Goal: Task Accomplishment & Management: Manage account settings

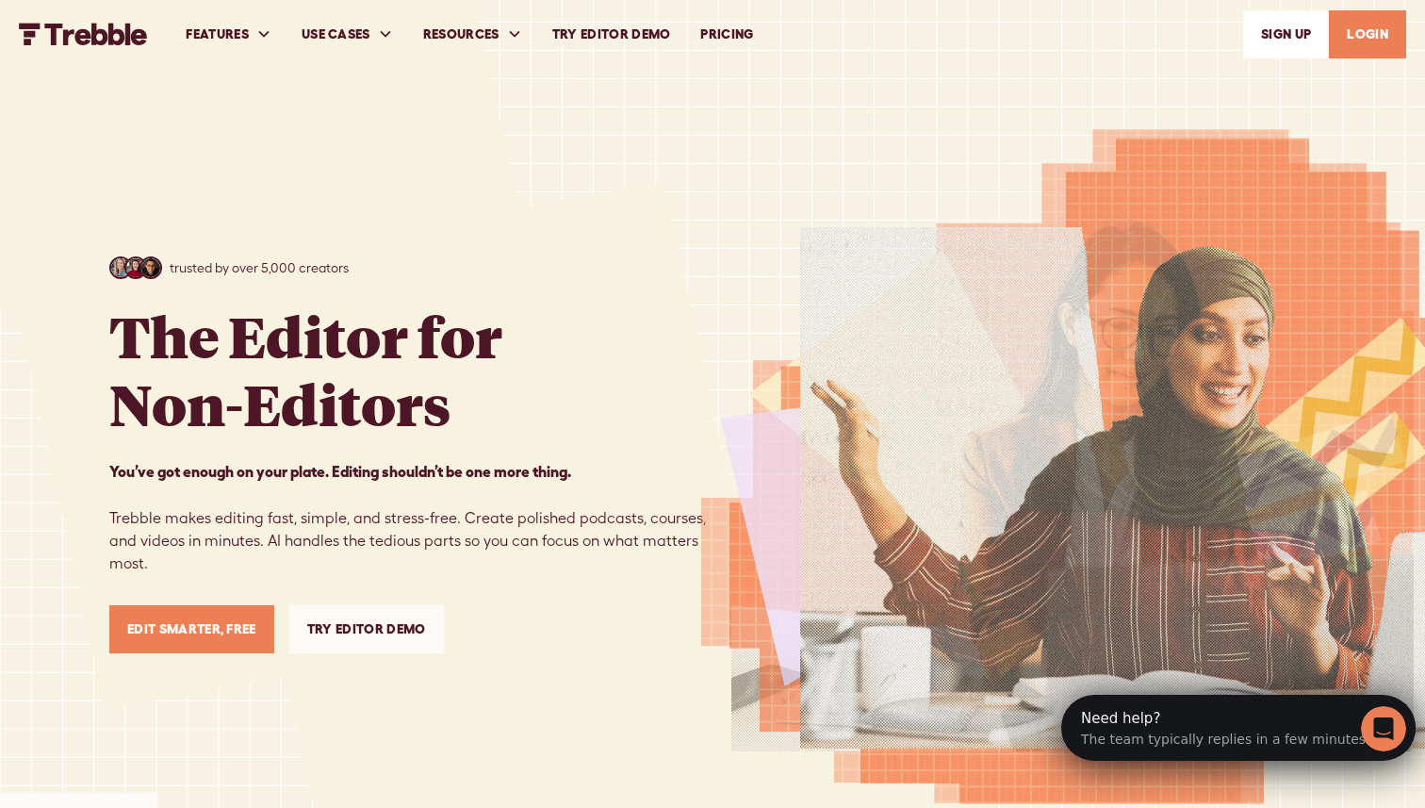
click at [1377, 30] on link "LOGIN" at bounding box center [1367, 34] width 77 height 48
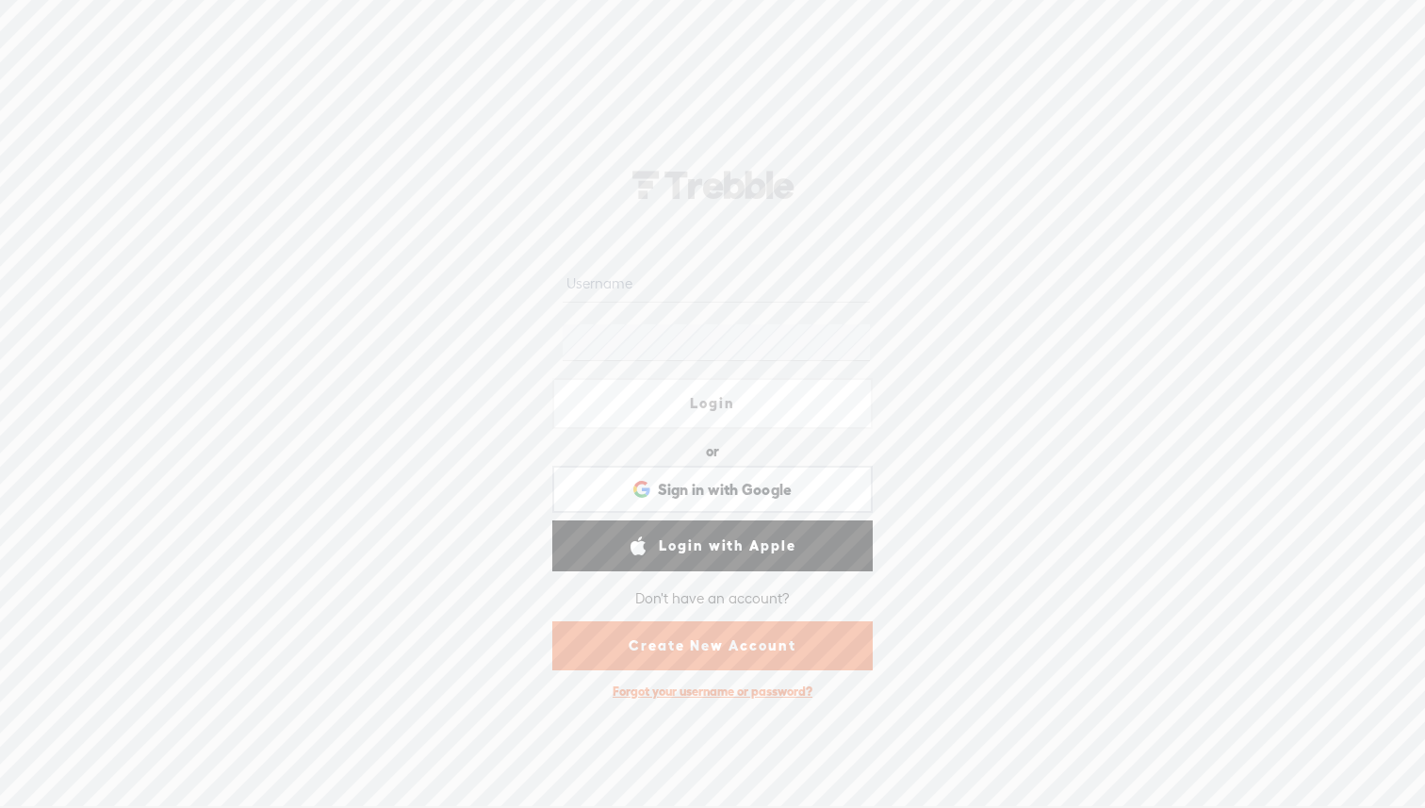
click at [649, 271] on input "text" at bounding box center [716, 284] width 306 height 37
paste input "[EMAIL_ADDRESS][DOMAIN_NAME]"
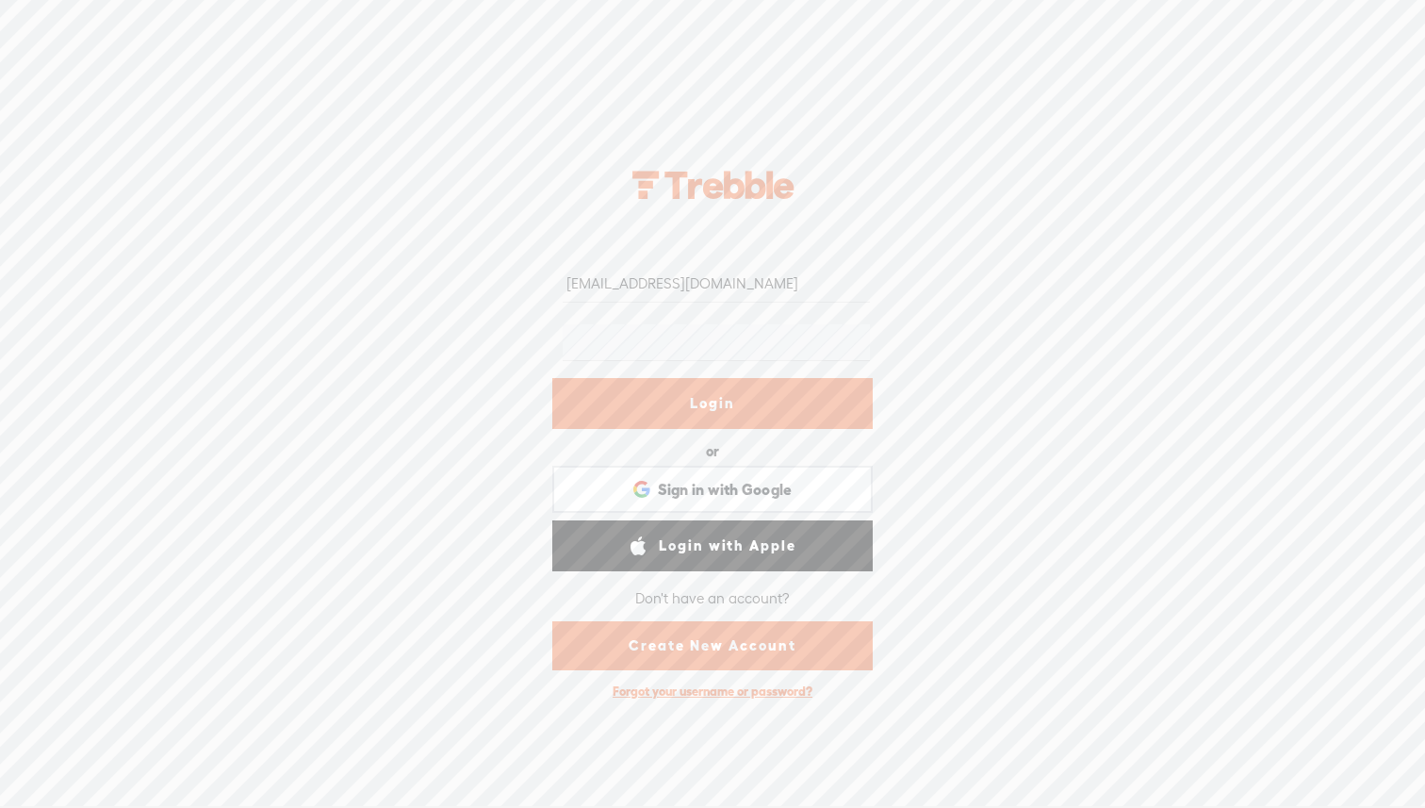
type input "[EMAIL_ADDRESS][DOMAIN_NAME]"
click at [659, 421] on link "Login" at bounding box center [712, 403] width 320 height 51
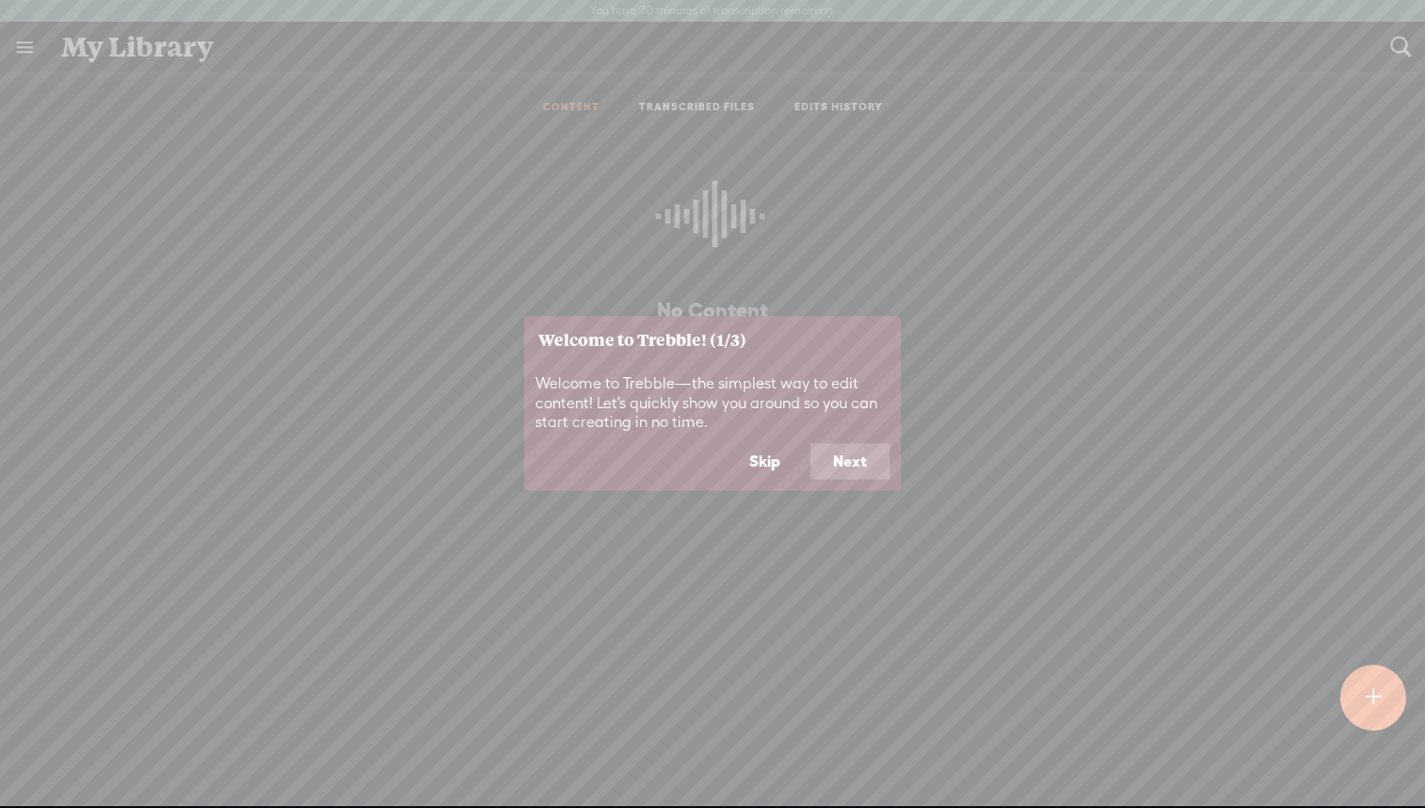
click at [822, 462] on button "Next" at bounding box center [849, 462] width 79 height 36
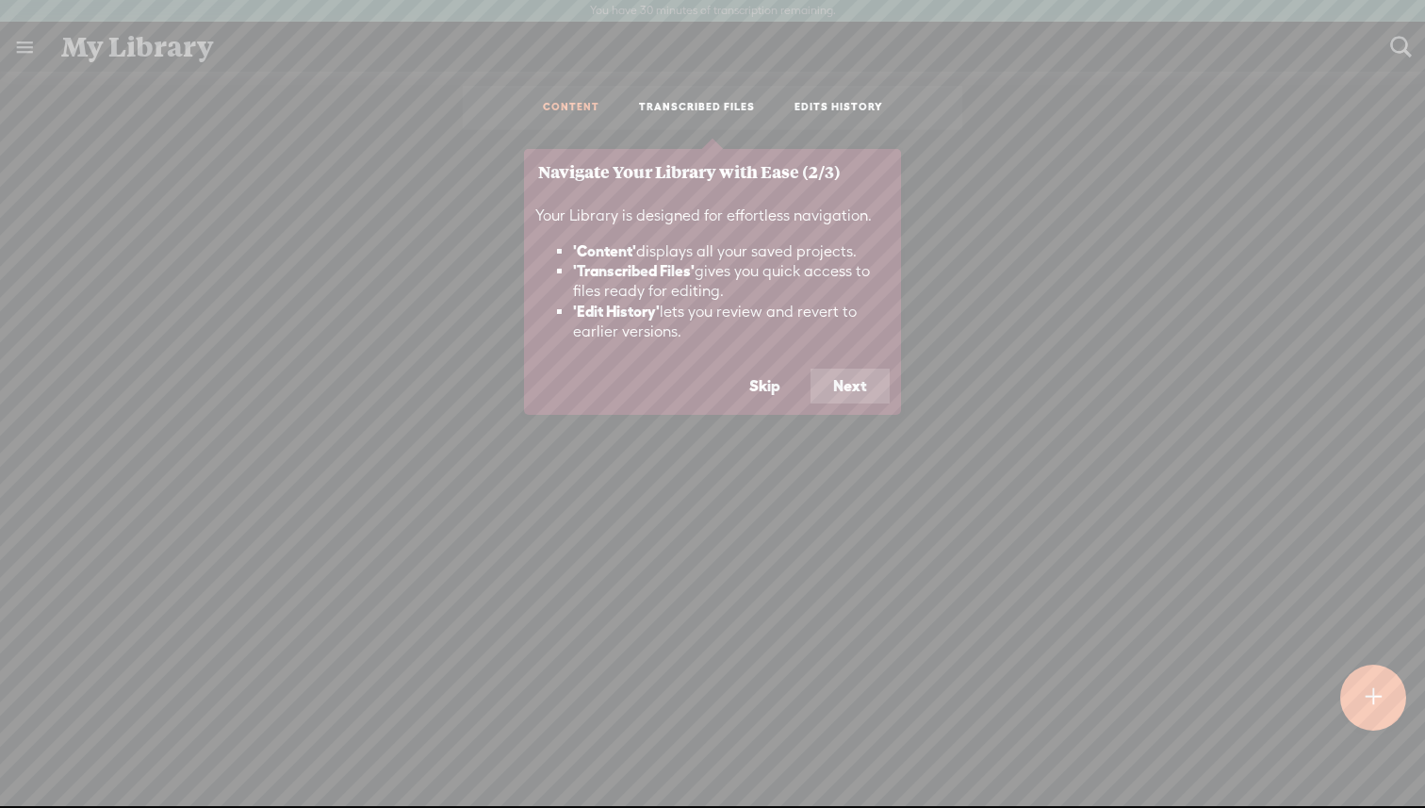
click at [874, 384] on button "Next" at bounding box center [849, 386] width 79 height 36
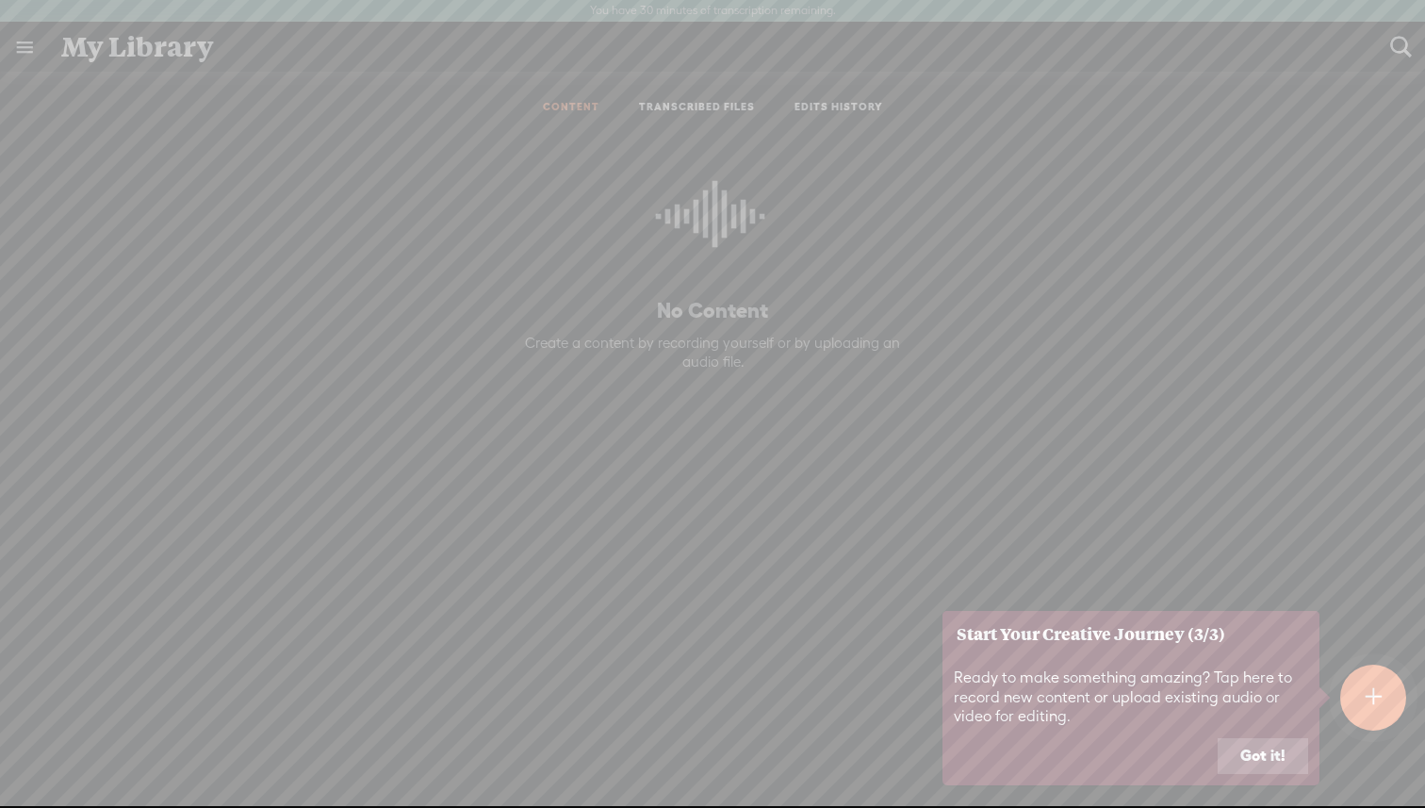
click at [1279, 752] on button "Got it!" at bounding box center [1262, 756] width 90 height 36
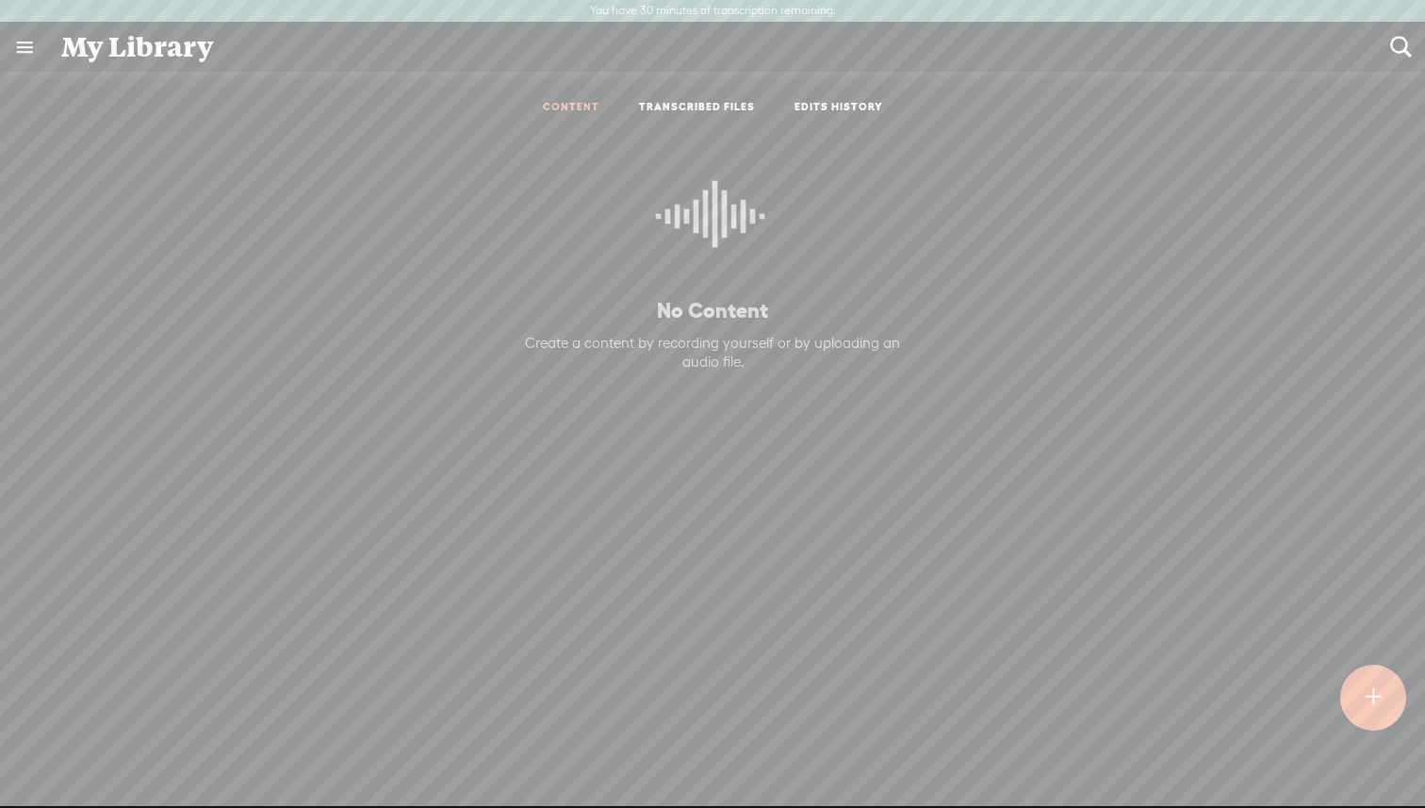
click at [675, 107] on link "TRANSCRIBED FILES" at bounding box center [697, 108] width 116 height 16
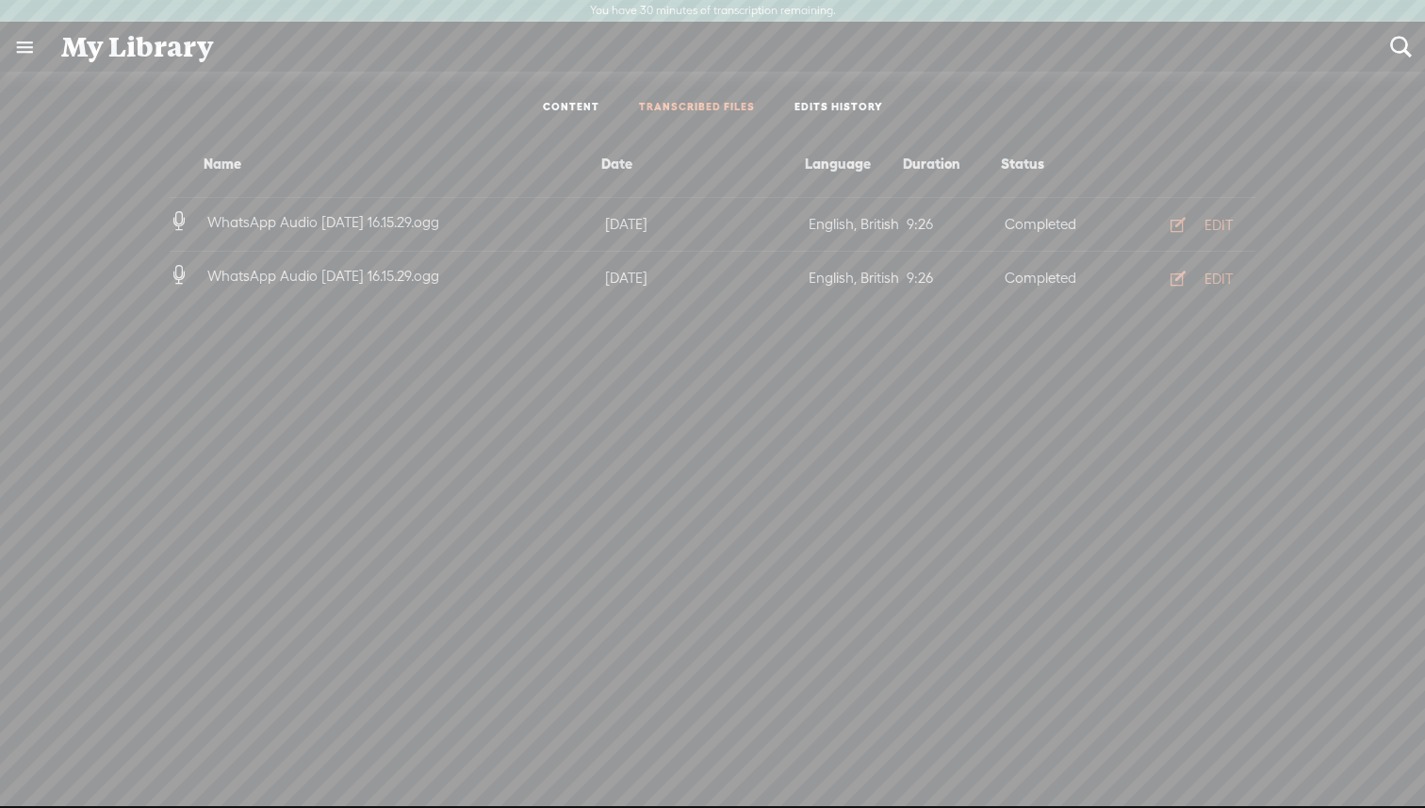
click at [831, 107] on link "EDITS HISTORY" at bounding box center [838, 108] width 89 height 16
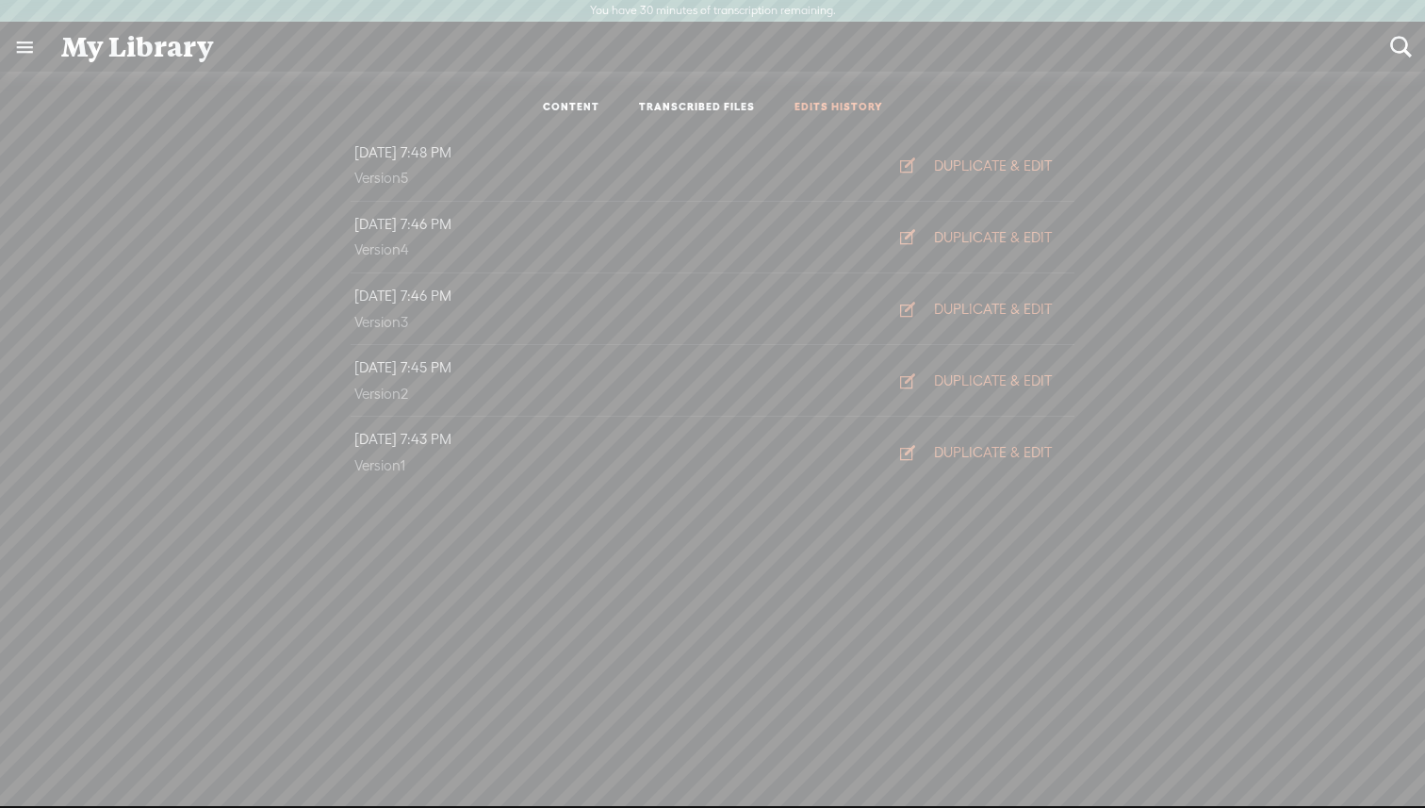
click at [38, 39] on link at bounding box center [24, 47] width 49 height 49
click at [108, 759] on div "SETTINGS" at bounding box center [99, 764] width 69 height 16
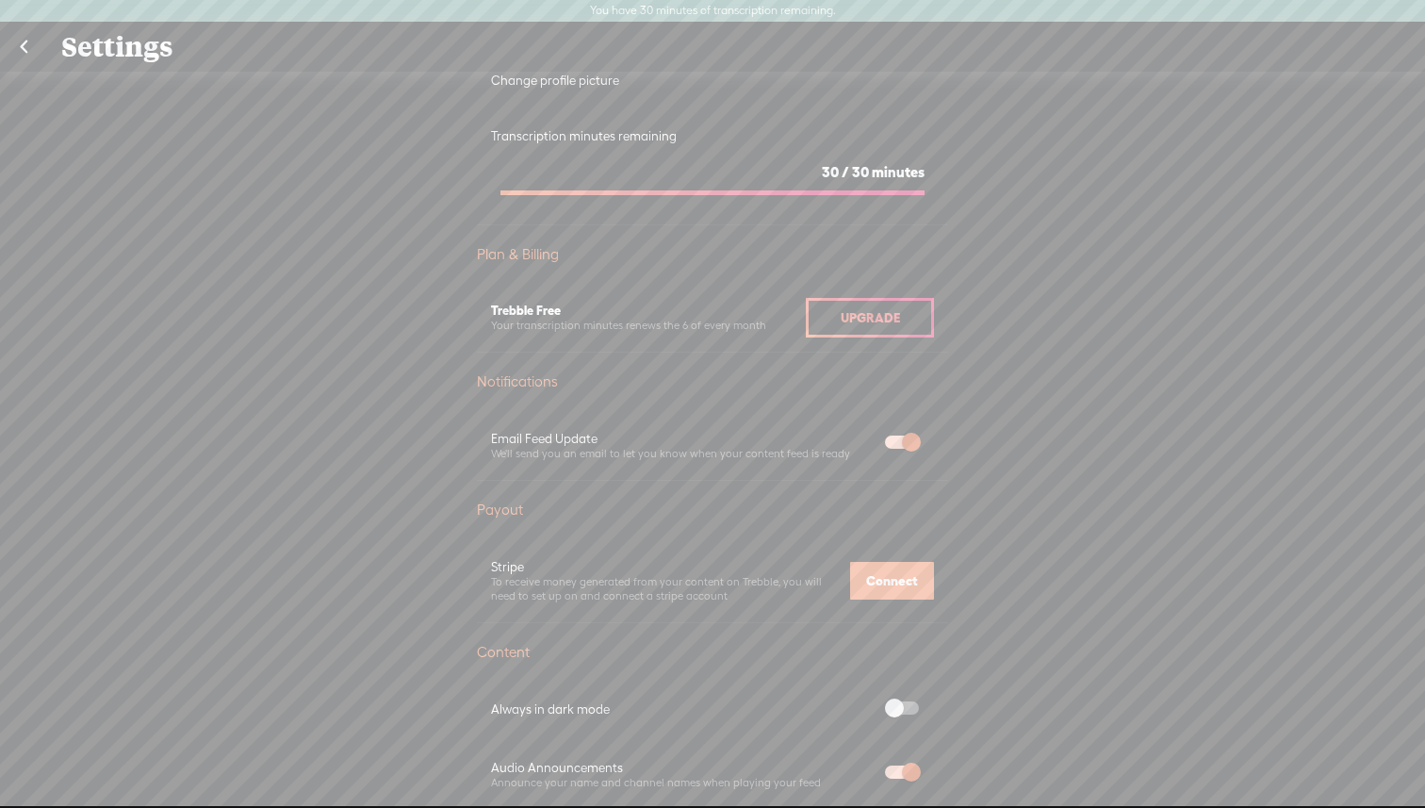
scroll to position [358, 0]
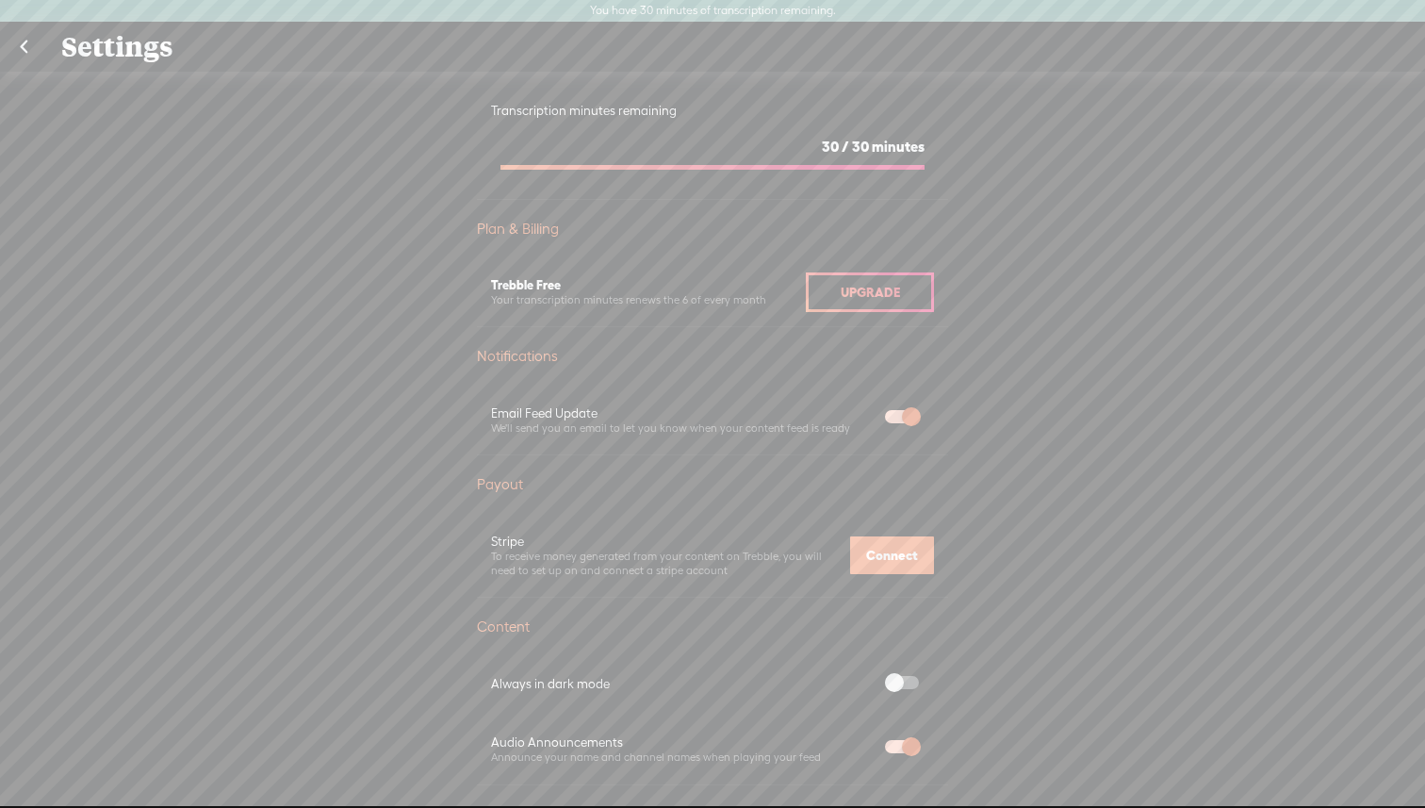
click at [866, 291] on span "Upgrade" at bounding box center [870, 292] width 59 height 15
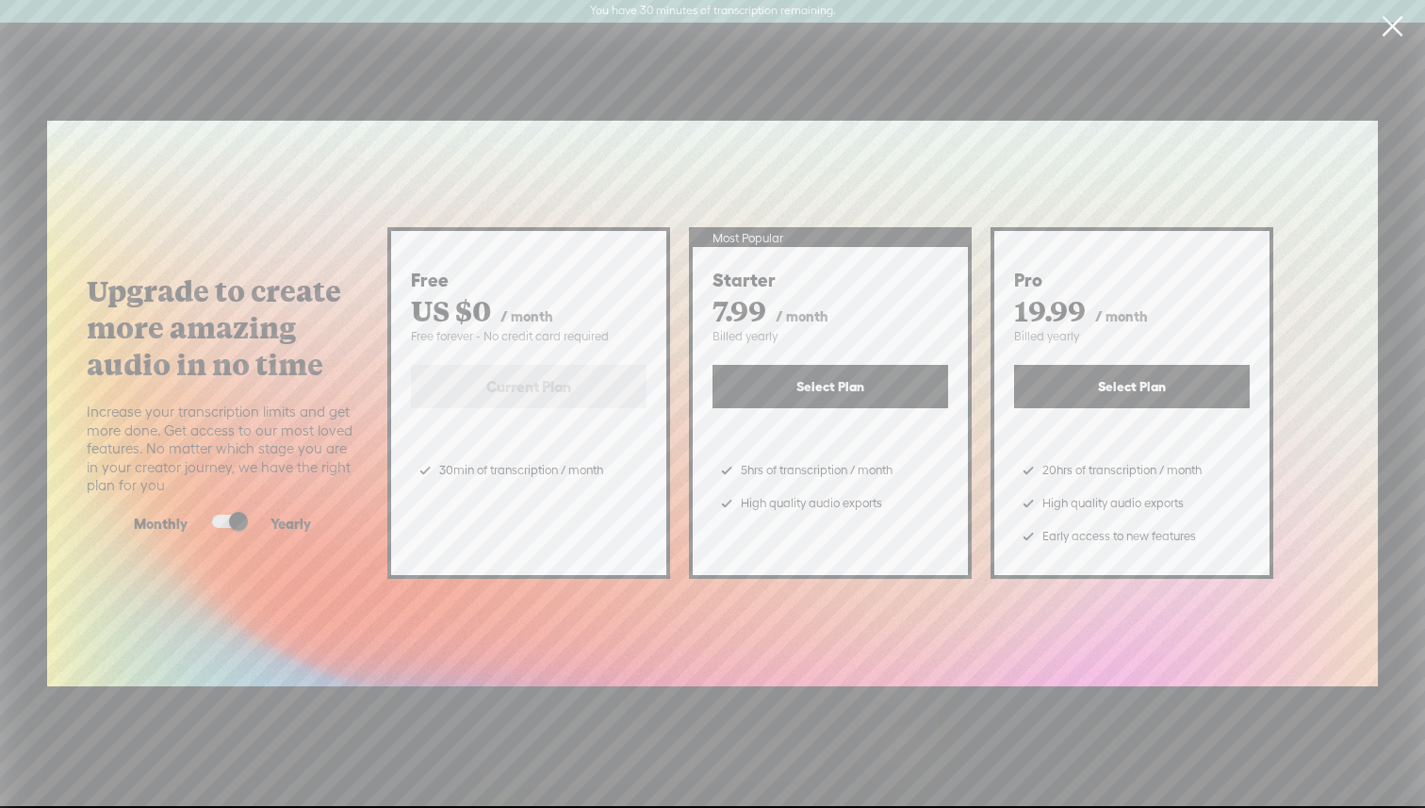
click at [1391, 25] on link at bounding box center [1391, 26] width 47 height 53
